Goal: Task Accomplishment & Management: Use online tool/utility

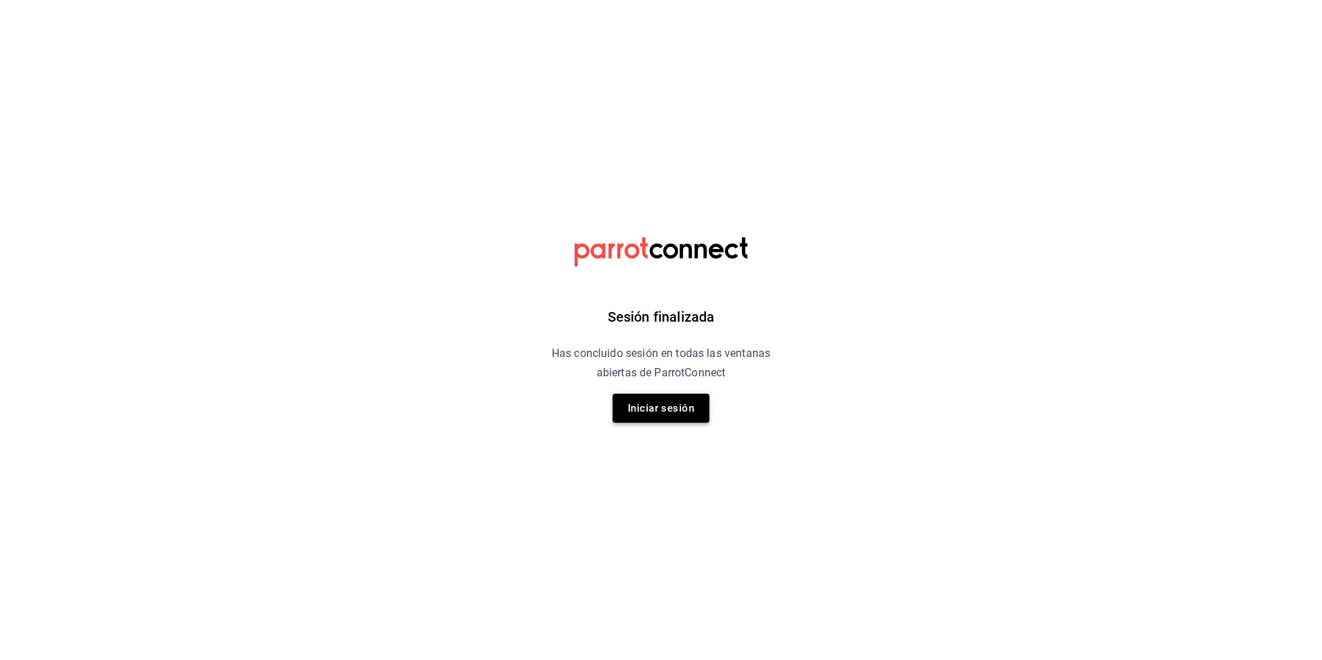
click at [663, 394] on button "Iniciar sesión" at bounding box center [661, 408] width 97 height 29
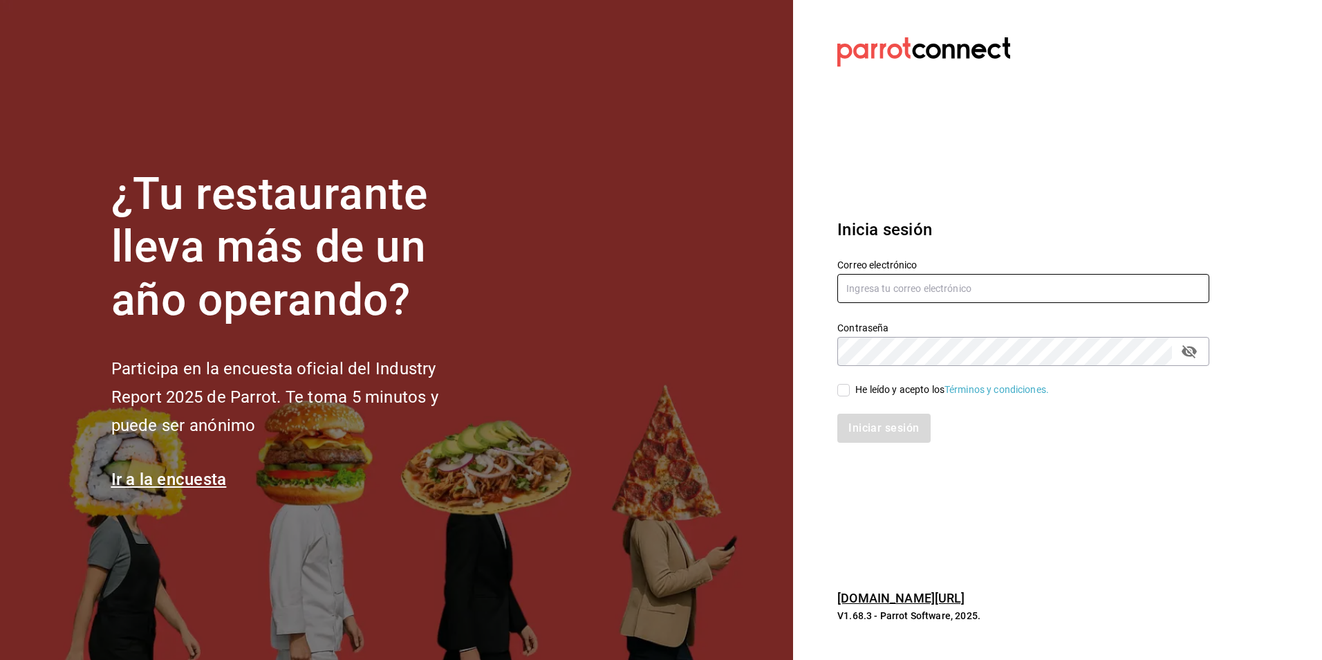
type input "[PERSON_NAME][EMAIL_ADDRESS][PERSON_NAME][DOMAIN_NAME]"
click at [840, 393] on input "He leído y acepto los Términos y condiciones." at bounding box center [844, 390] width 12 height 12
checkbox input "true"
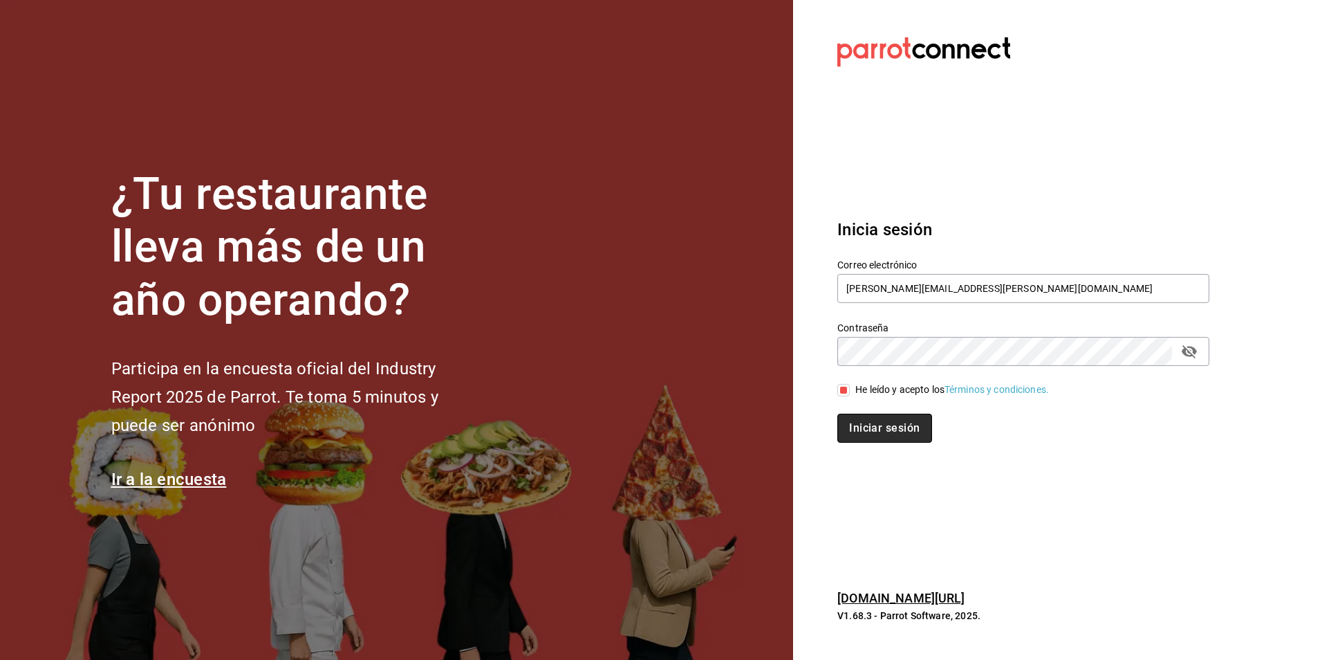
click at [859, 429] on button "Iniciar sesión" at bounding box center [885, 428] width 94 height 29
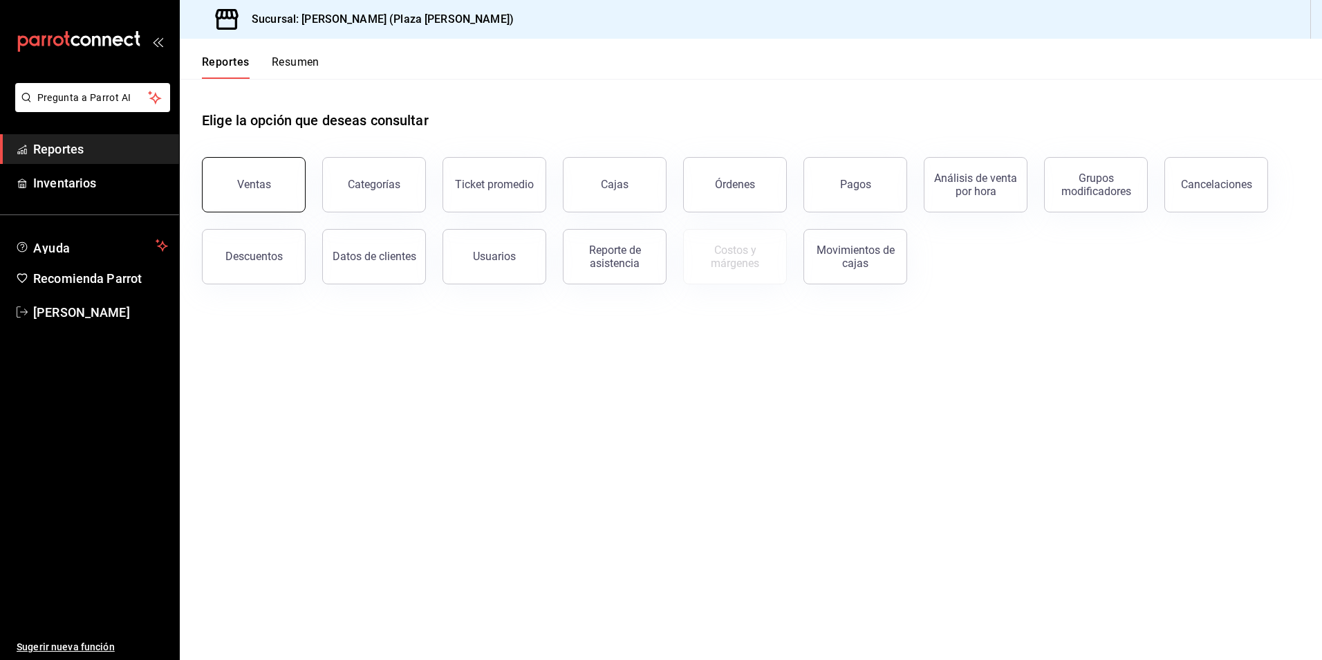
click at [272, 192] on button "Ventas" at bounding box center [254, 184] width 104 height 55
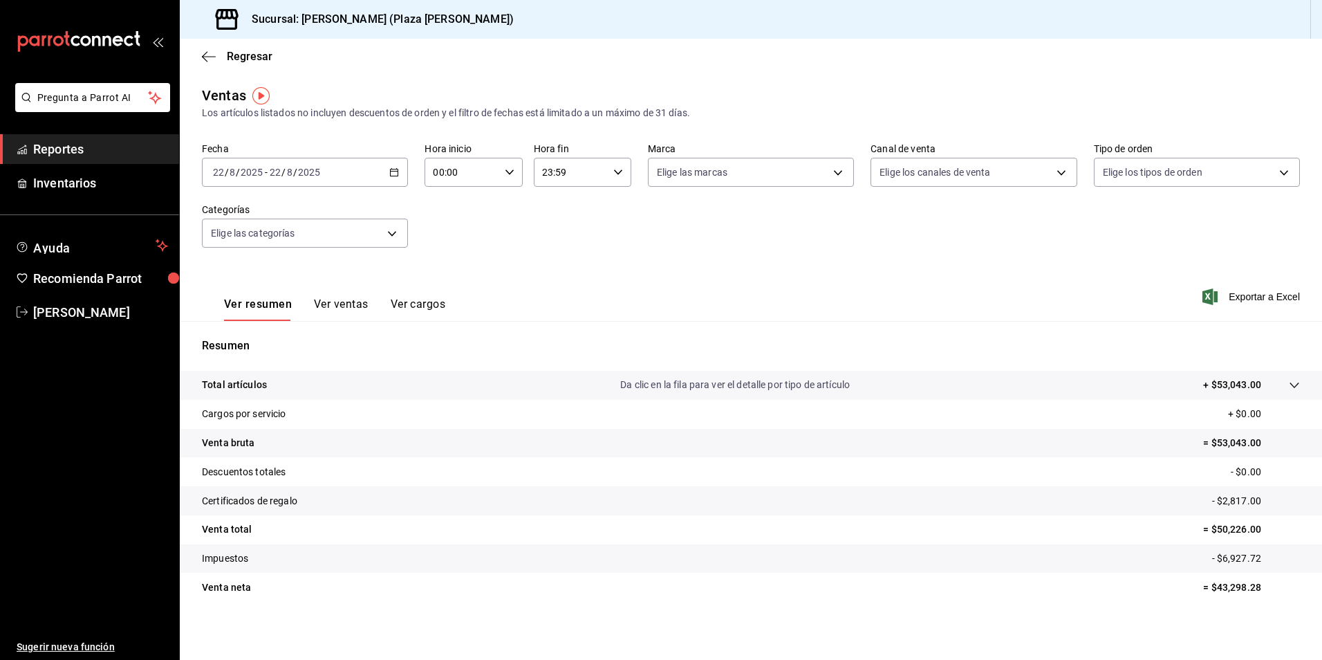
click at [390, 178] on div "2025-08-22 22 / 8 / 2025 - 2025-08-22 22 / 8 / 2025" at bounding box center [305, 172] width 206 height 29
click at [259, 335] on span "Rango de fechas" at bounding box center [267, 338] width 107 height 15
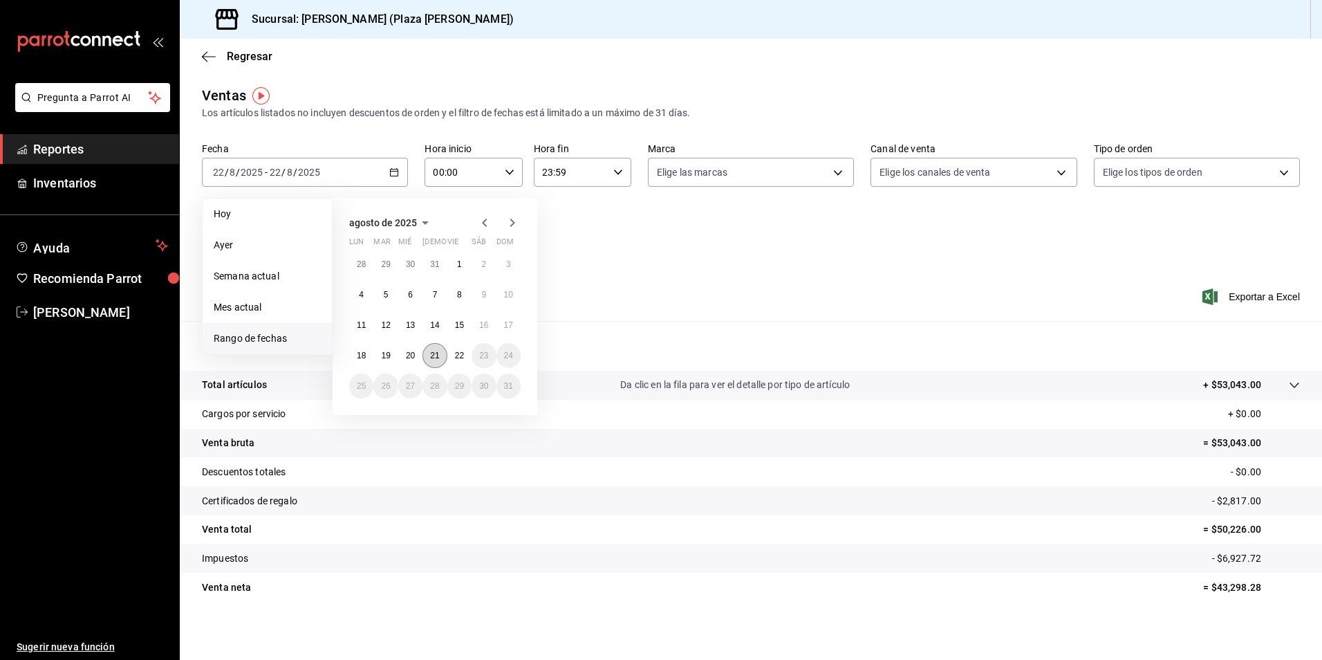
click at [437, 357] on abbr "21" at bounding box center [434, 356] width 9 height 10
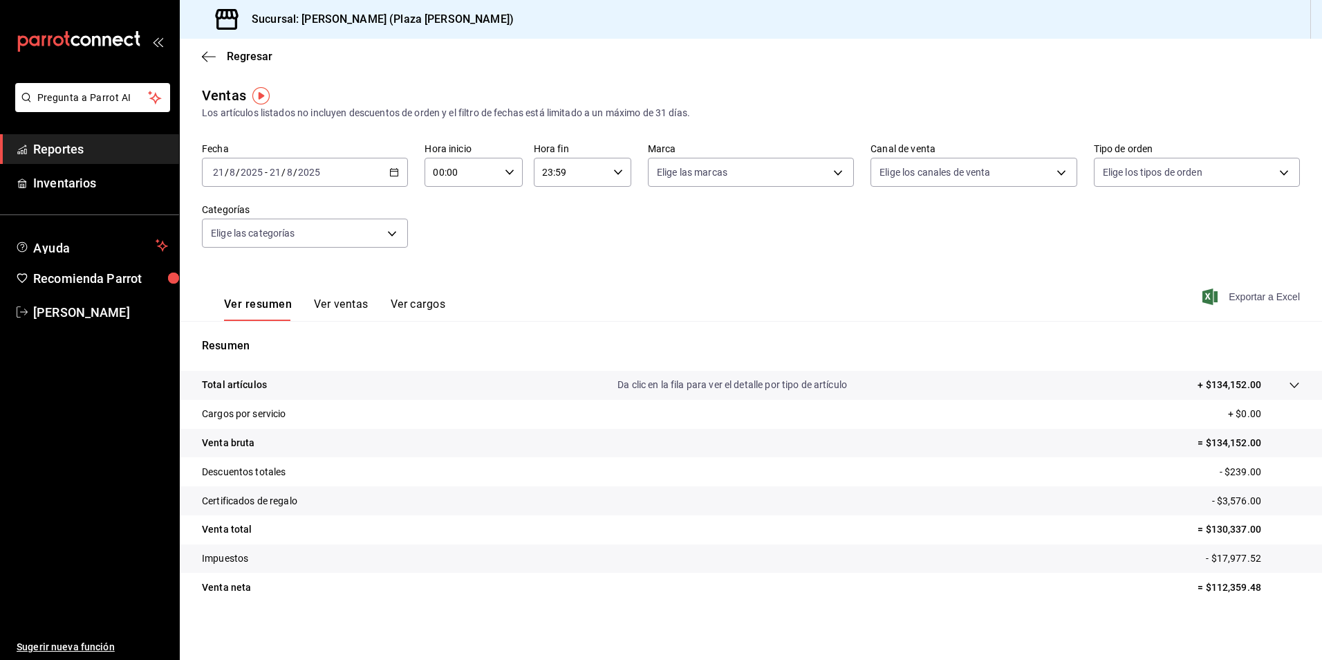
click at [1241, 297] on span "Exportar a Excel" at bounding box center [1253, 296] width 95 height 17
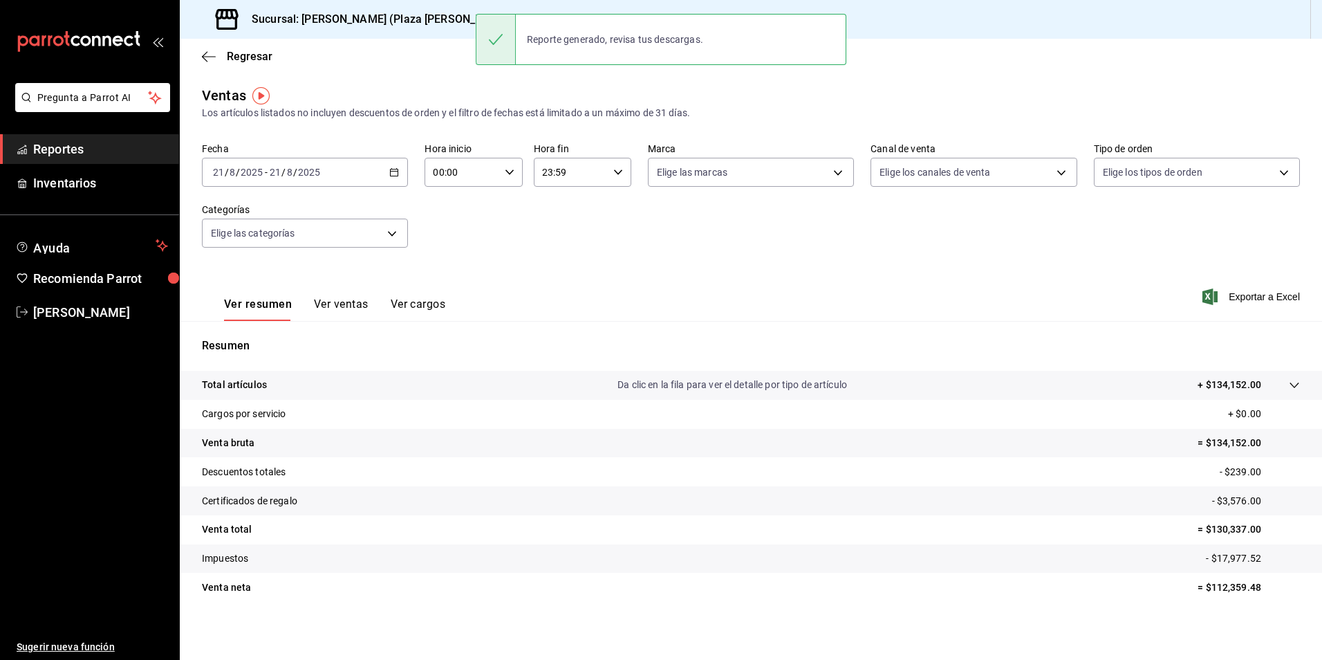
click at [488, 235] on div "Fecha 2025-08-21 21 / 8 / 2025 - 2025-08-21 21 / 8 / 2025 Hora inicio 00:00 Hor…" at bounding box center [751, 203] width 1098 height 122
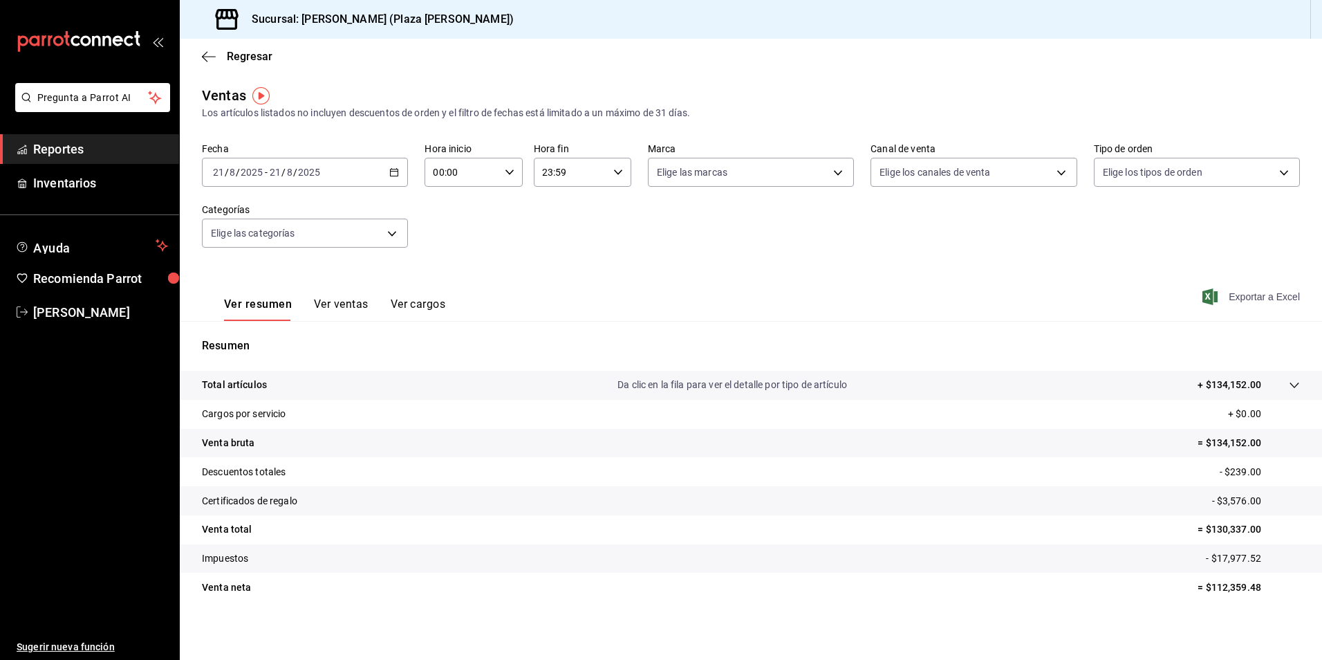
click at [1252, 295] on span "Exportar a Excel" at bounding box center [1253, 296] width 95 height 17
drag, startPoint x: 70, startPoint y: 144, endPoint x: 133, endPoint y: 150, distance: 63.2
click at [70, 144] on span "Reportes" at bounding box center [100, 149] width 135 height 19
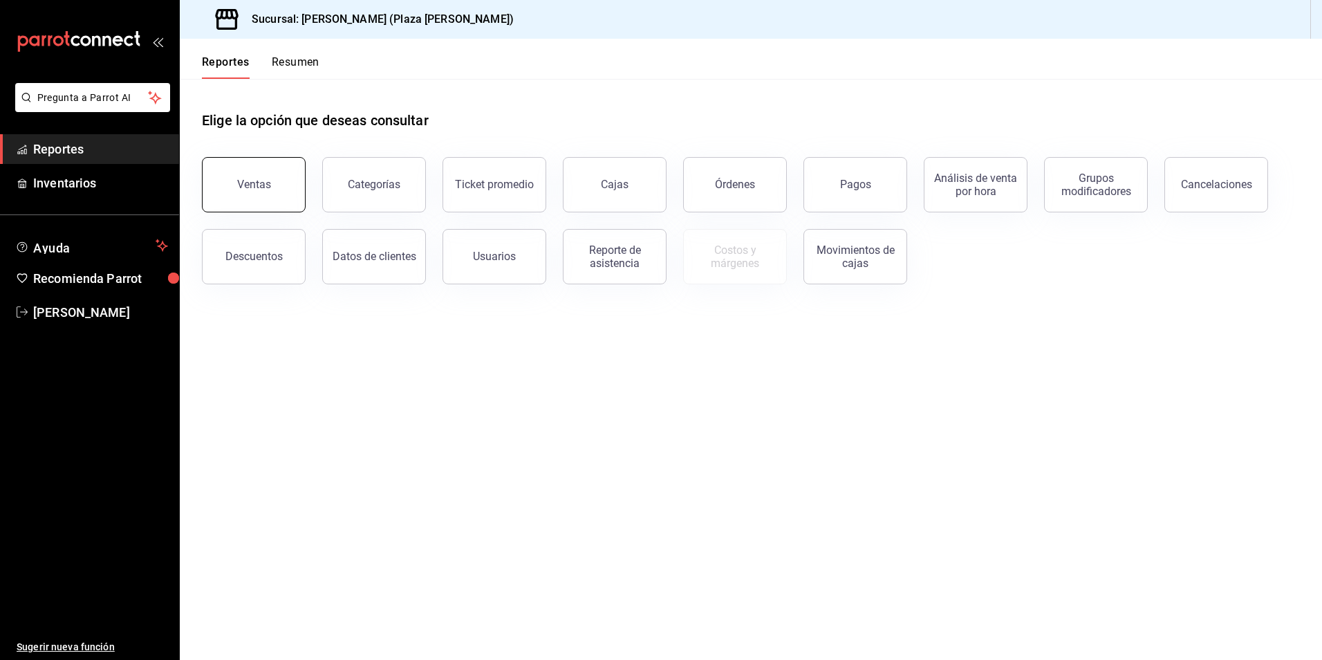
click at [270, 175] on button "Ventas" at bounding box center [254, 184] width 104 height 55
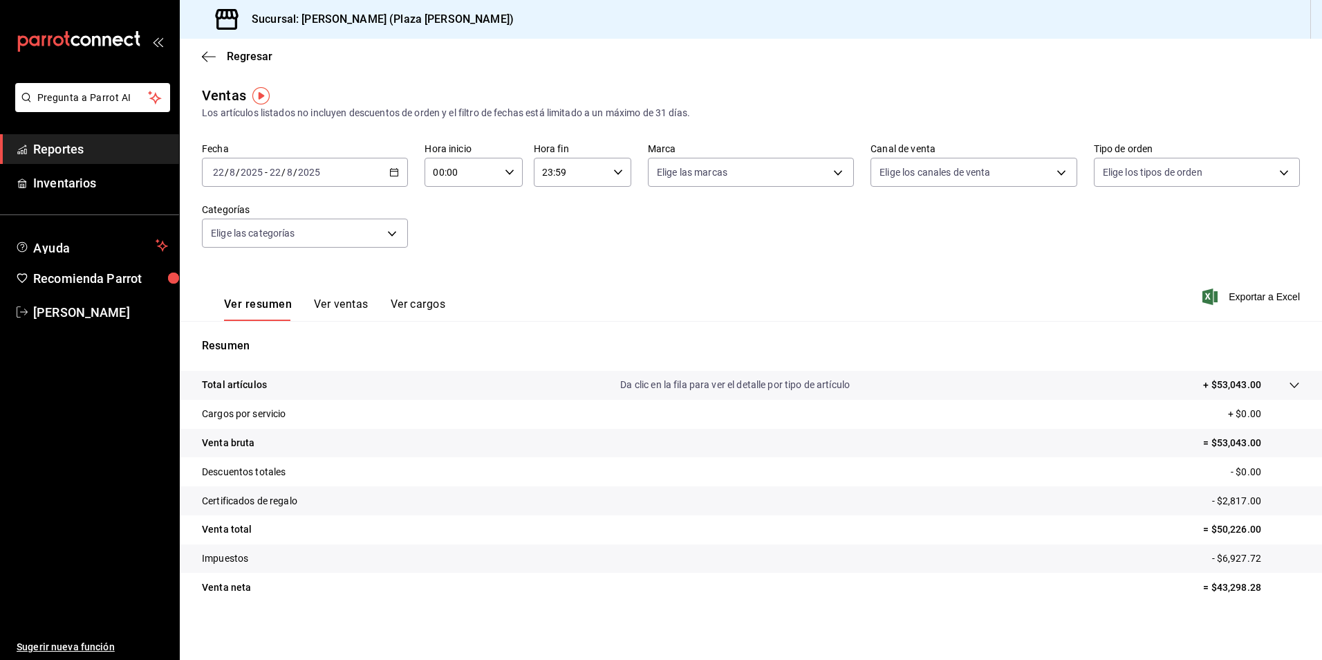
click at [390, 173] on icon "button" at bounding box center [394, 172] width 10 height 10
click at [284, 333] on span "Rango de fechas" at bounding box center [267, 338] width 107 height 15
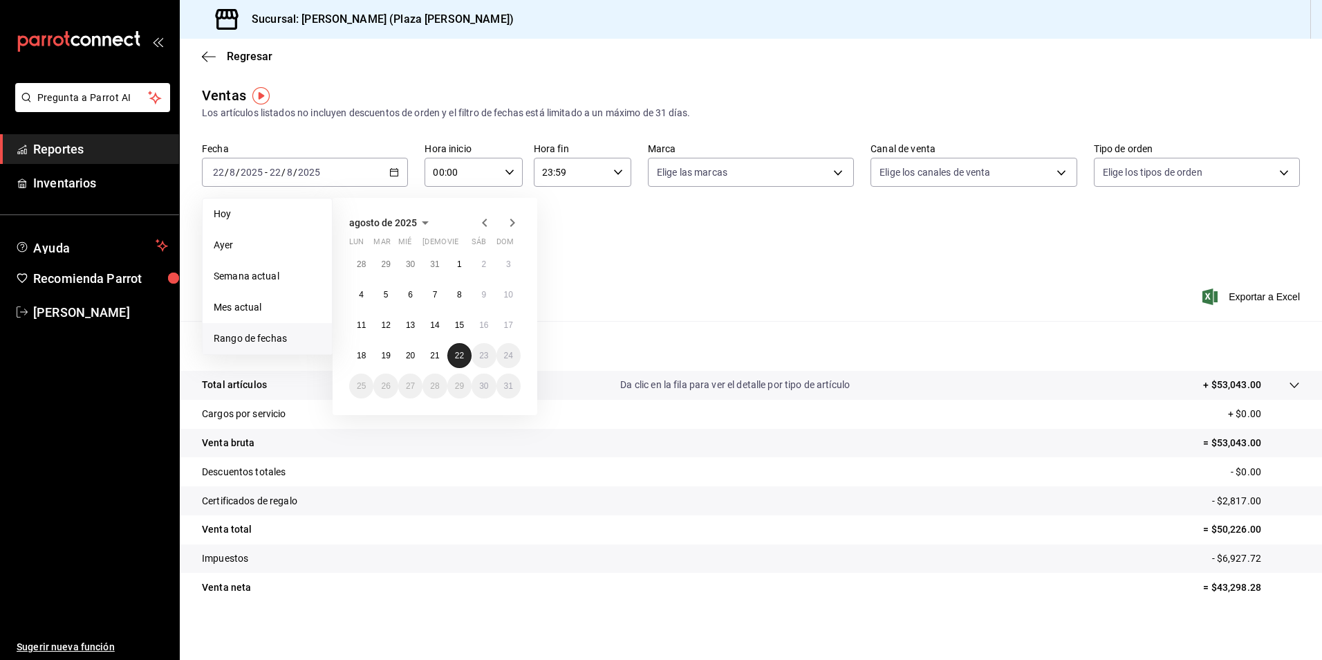
click at [462, 354] on abbr "22" at bounding box center [459, 356] width 9 height 10
click at [463, 261] on button "1" at bounding box center [460, 264] width 24 height 25
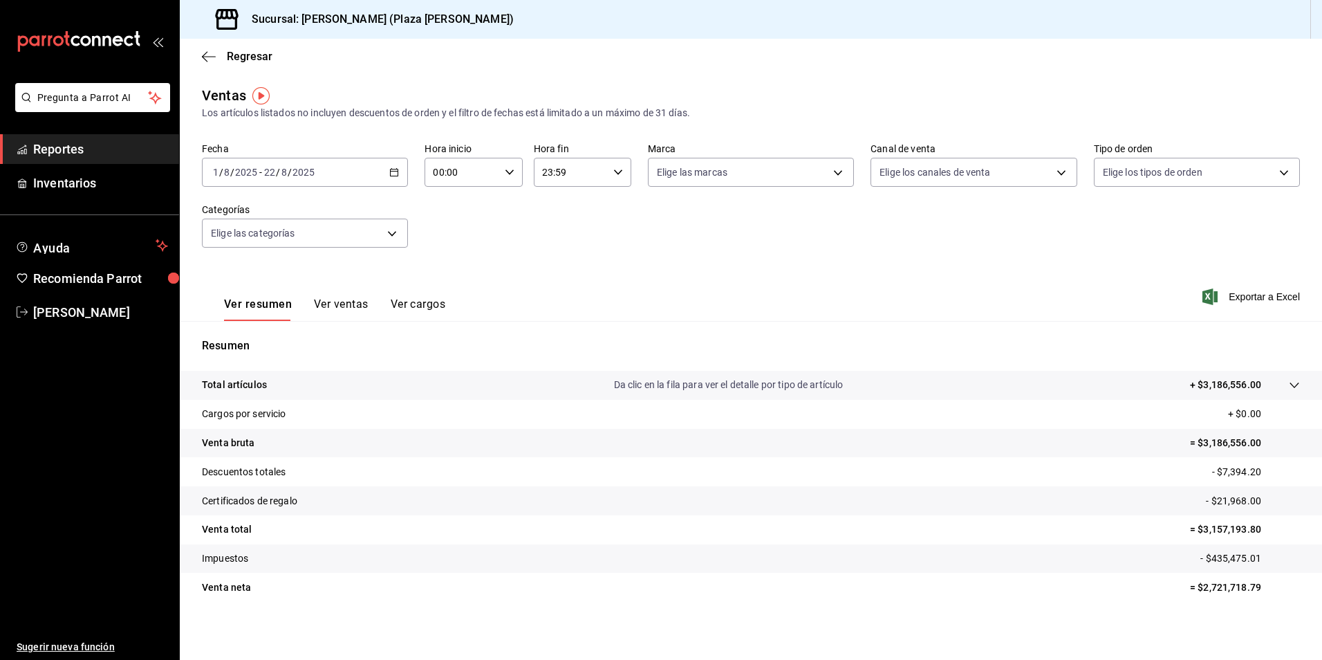
drag, startPoint x: 48, startPoint y: 153, endPoint x: 90, endPoint y: 167, distance: 44.4
click at [48, 152] on span "Reportes" at bounding box center [100, 149] width 135 height 19
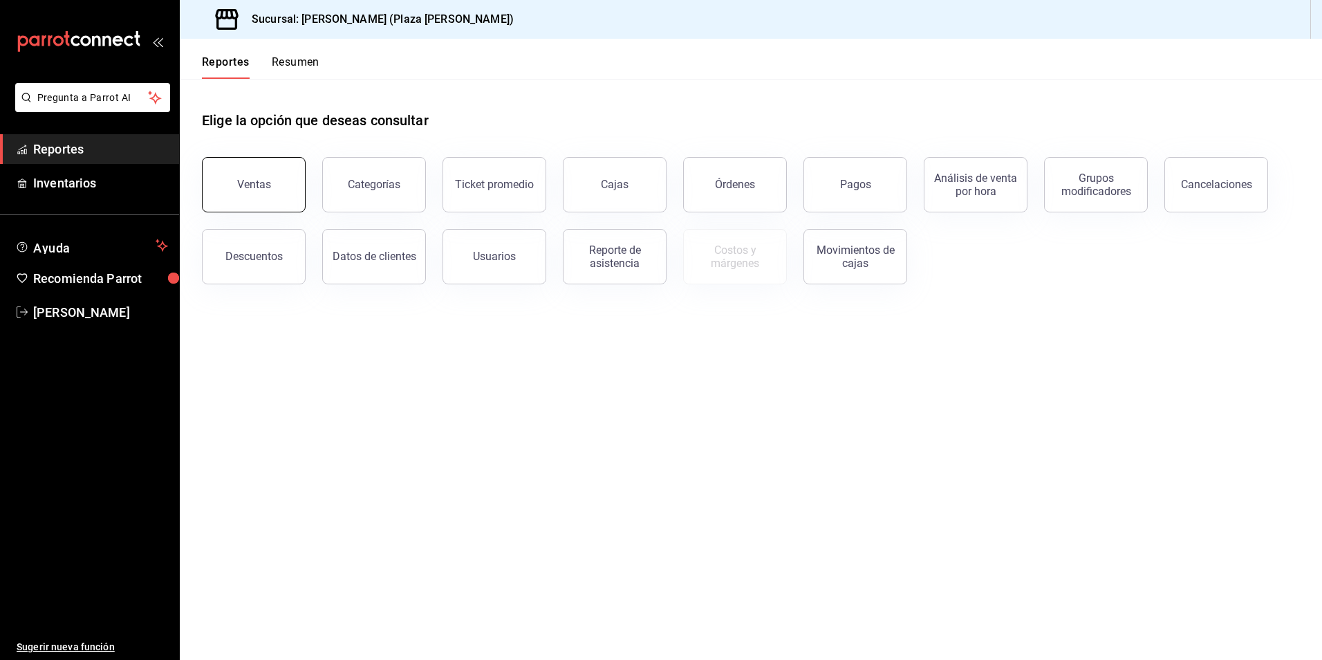
click at [257, 189] on div "Ventas" at bounding box center [254, 184] width 34 height 13
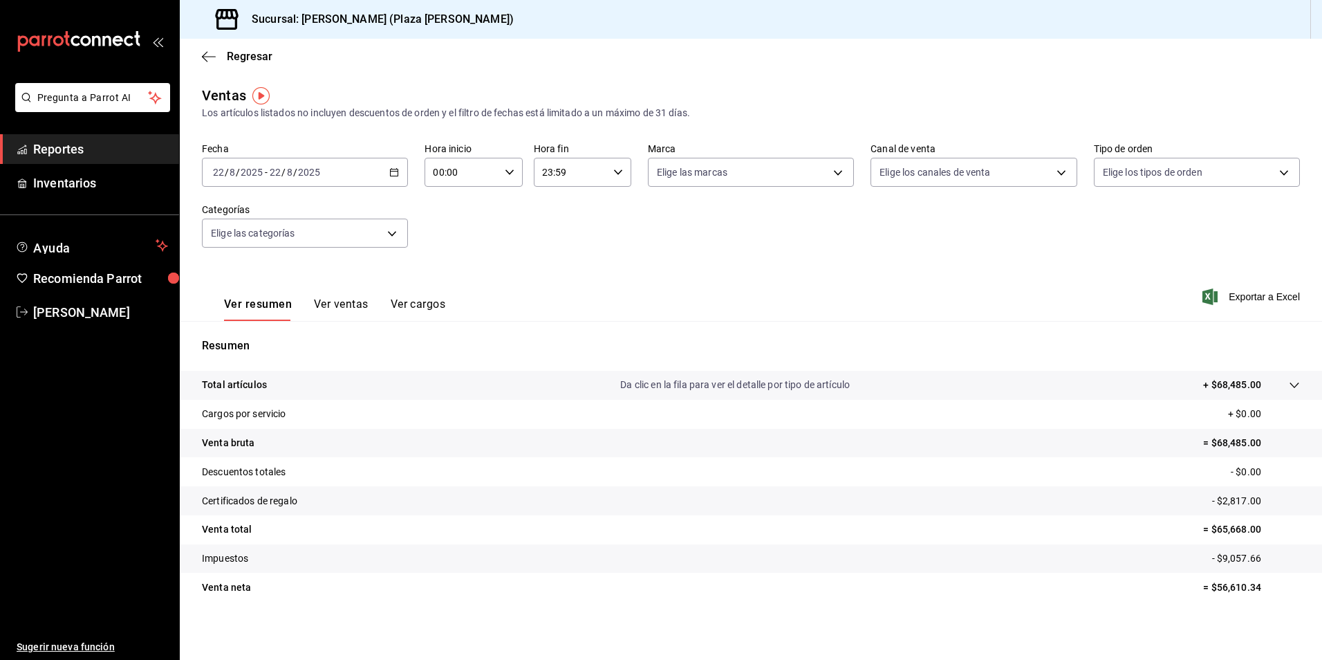
click at [393, 169] on \(Stroke\) "button" at bounding box center [394, 173] width 8 height 8
click at [269, 340] on span "Rango de fechas" at bounding box center [267, 338] width 107 height 15
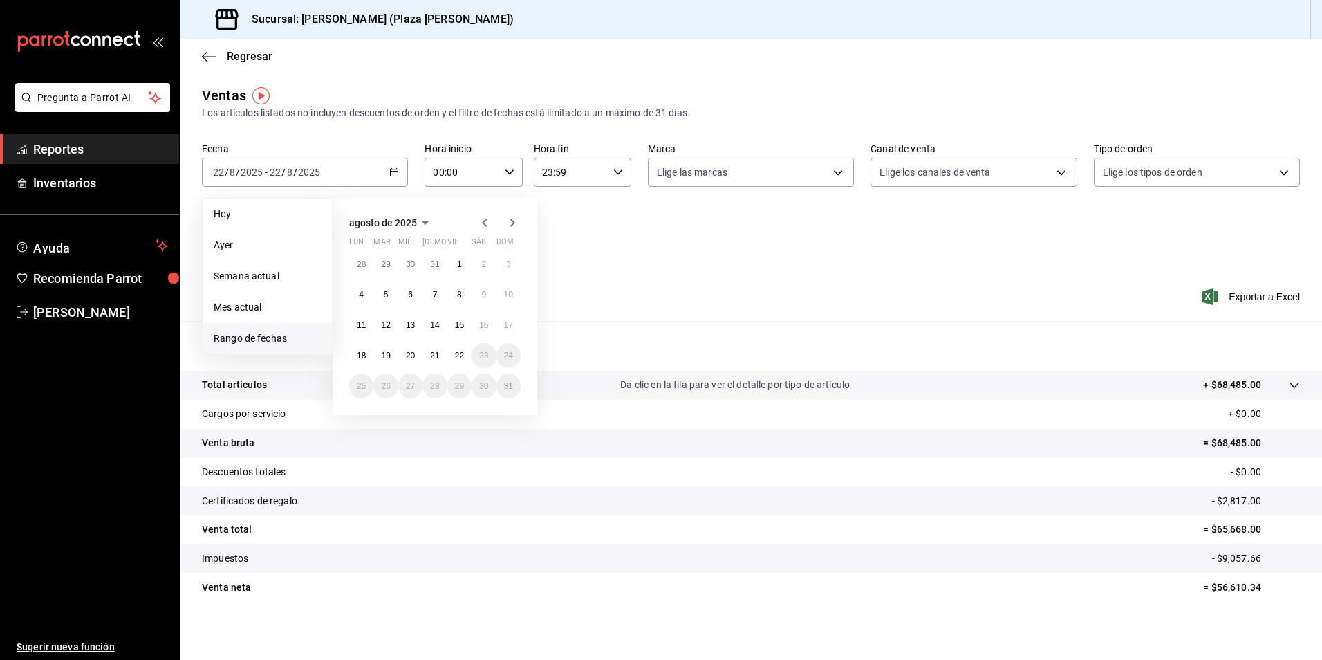
click at [589, 266] on div "Ver resumen Ver ventas Ver cargos Exportar a Excel" at bounding box center [751, 292] width 1143 height 57
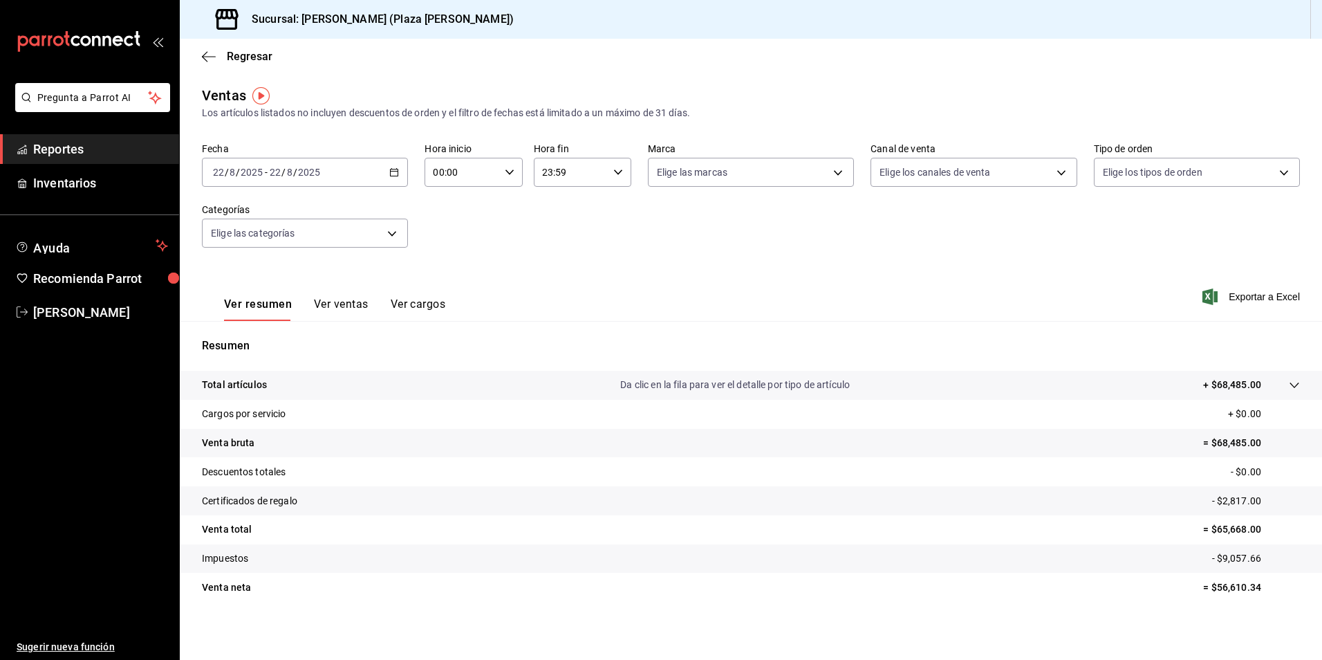
click at [640, 66] on div "Regresar" at bounding box center [751, 56] width 1143 height 35
